Goal: Task Accomplishment & Management: Complete application form

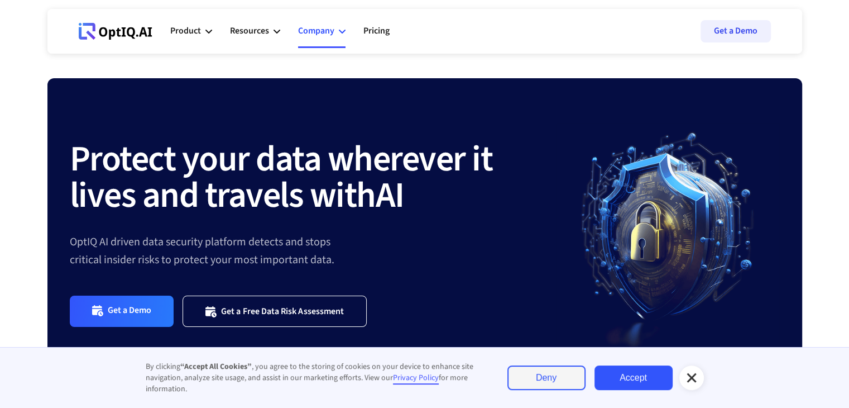
click at [337, 28] on div "Company" at bounding box center [321, 31] width 47 height 33
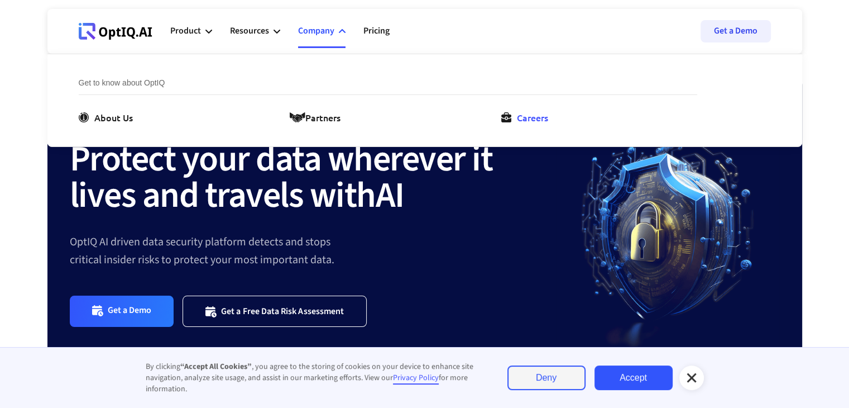
click at [513, 120] on link "Careers" at bounding box center [526, 117] width 51 height 13
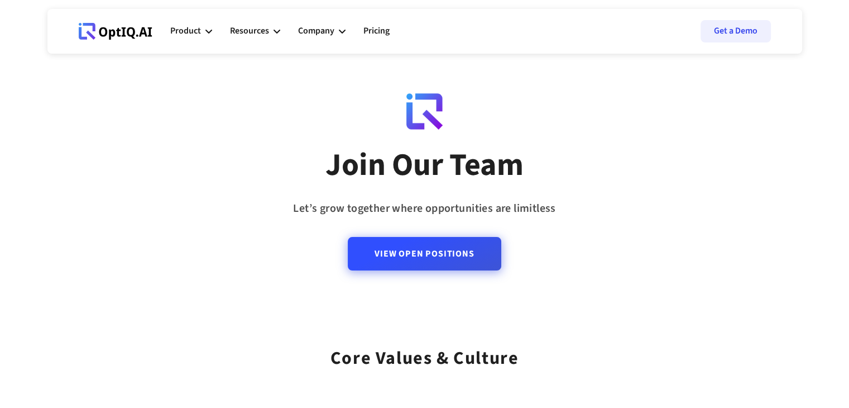
click at [456, 255] on link "View Open Positions" at bounding box center [424, 253] width 153 height 33
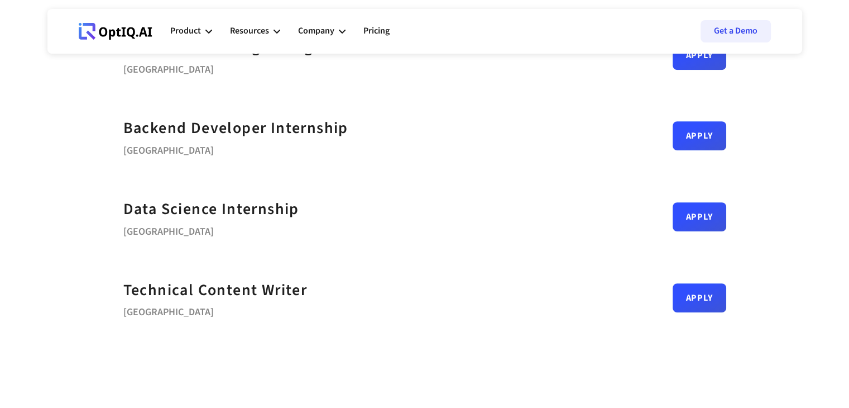
scroll to position [581, 0]
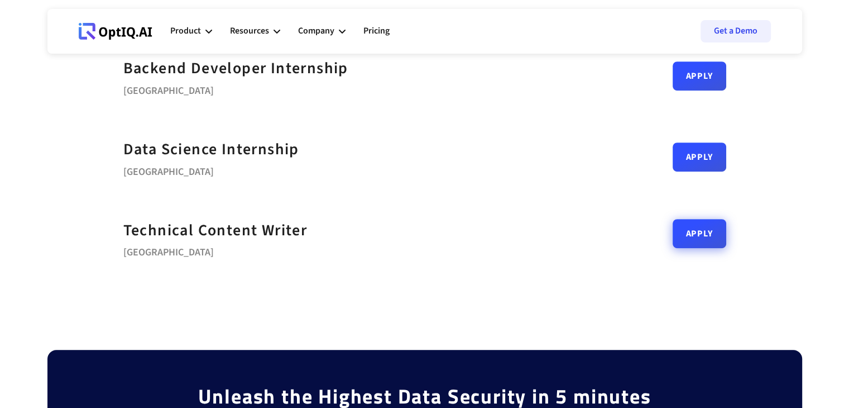
click at [701, 240] on link "Apply" at bounding box center [700, 233] width 54 height 29
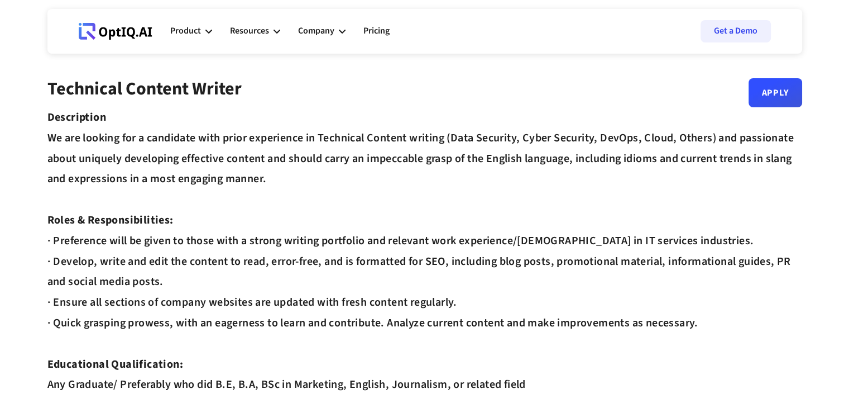
click at [773, 101] on link "Apply" at bounding box center [776, 88] width 54 height 29
